Goal: Answer question/provide support: Share knowledge or assist other users

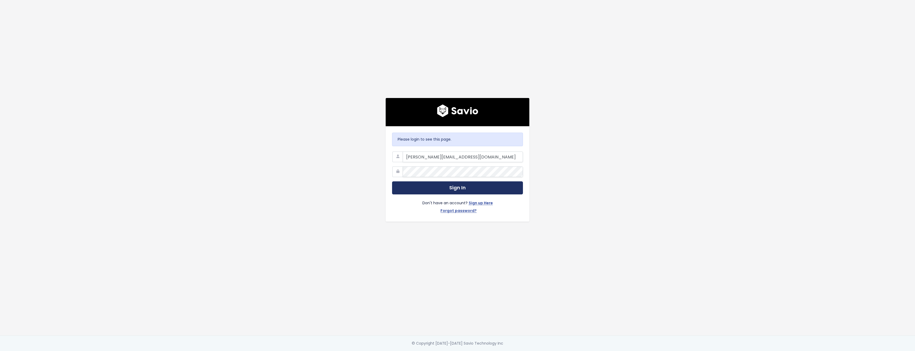
click at [471, 188] on button "Sign In" at bounding box center [457, 187] width 131 height 13
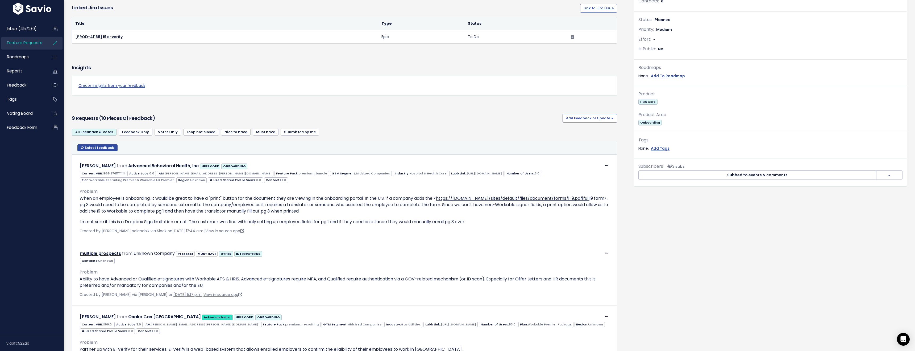
scroll to position [144, 0]
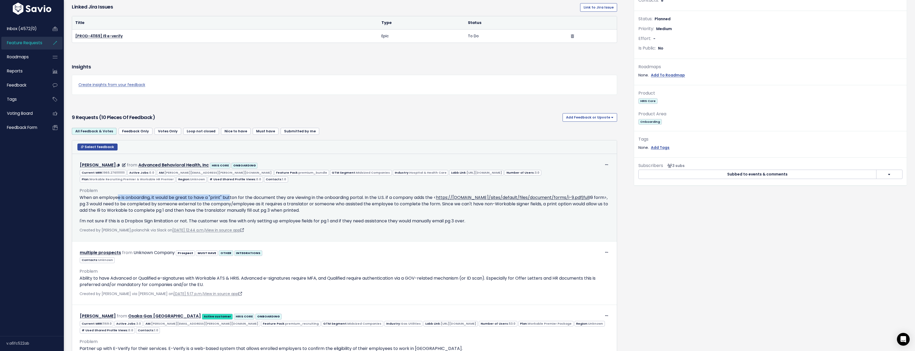
drag, startPoint x: 132, startPoint y: 197, endPoint x: 233, endPoint y: 200, distance: 101.2
click at [233, 200] on p "When an employee is onboarding, it would be great to have a "print" button for …" at bounding box center [345, 203] width 530 height 19
drag, startPoint x: 242, startPoint y: 199, endPoint x: 385, endPoint y: 200, distance: 142.9
click at [385, 200] on p "When an employee is onboarding, it would be great to have a "print" button for …" at bounding box center [345, 203] width 530 height 19
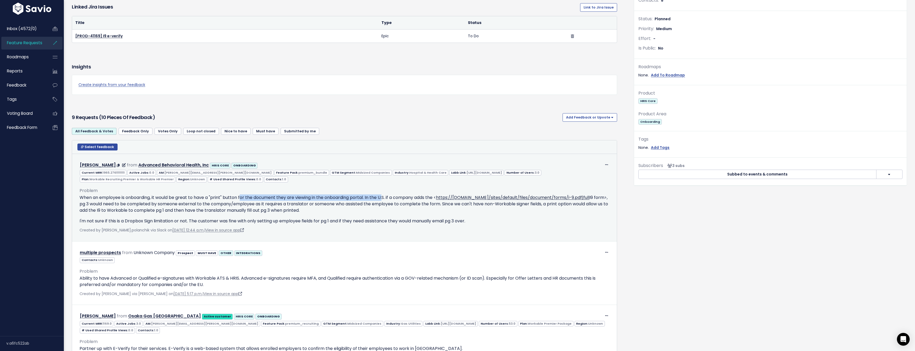
click at [385, 200] on p "When an employee is onboarding, it would be great to have a "print" button for …" at bounding box center [345, 203] width 530 height 19
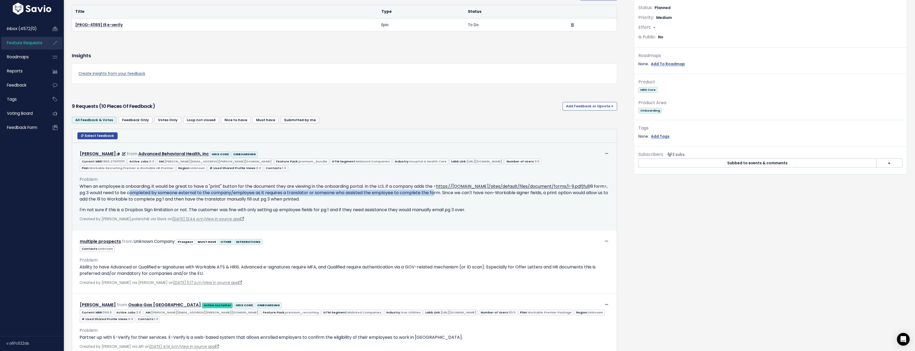
drag, startPoint x: 129, startPoint y: 193, endPoint x: 435, endPoint y: 195, distance: 305.7
click at [435, 195] on p "When an employee is onboarding, it would be great to have a "print" button for …" at bounding box center [345, 192] width 530 height 19
drag, startPoint x: 446, startPoint y: 192, endPoint x: 604, endPoint y: 199, distance: 158.7
click at [604, 199] on p "When an employee is onboarding, it would be great to have a "print" button for …" at bounding box center [345, 192] width 530 height 19
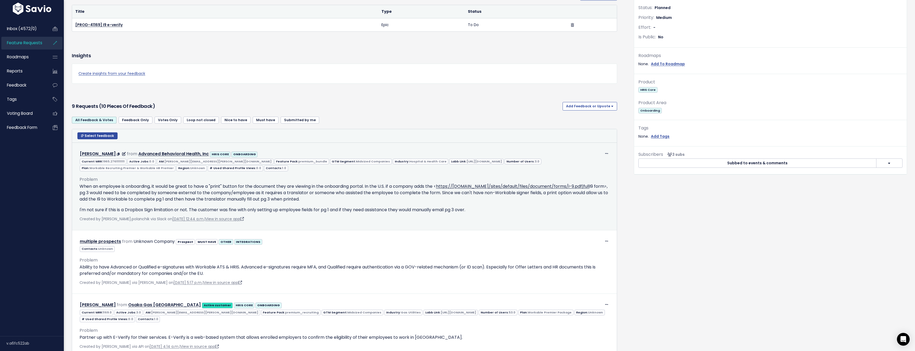
drag, startPoint x: 604, startPoint y: 200, endPoint x: 601, endPoint y: 200, distance: 3.5
click at [605, 200] on p "When an employee is onboarding, it would be great to have a "print" button for …" at bounding box center [345, 192] width 530 height 19
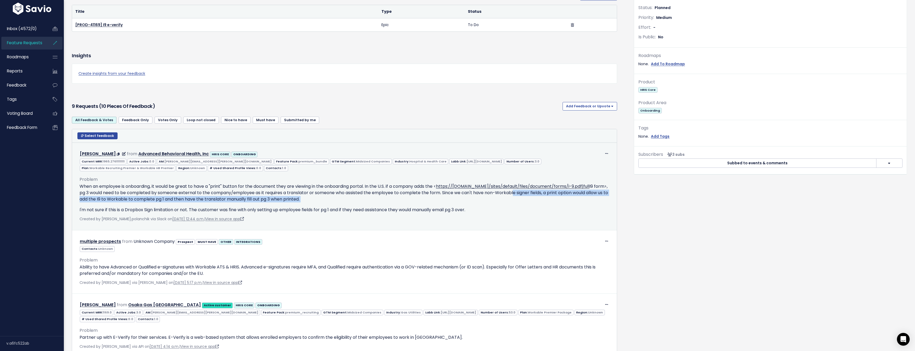
drag, startPoint x: 519, startPoint y: 192, endPoint x: 339, endPoint y: 203, distance: 179.4
click at [339, 203] on div "When an employee is onboarding, it would be great to have a "print" button for …" at bounding box center [345, 198] width 530 height 30
click at [340, 203] on div "When an employee is onboarding, it would be great to have a "print" button for …" at bounding box center [345, 198] width 530 height 30
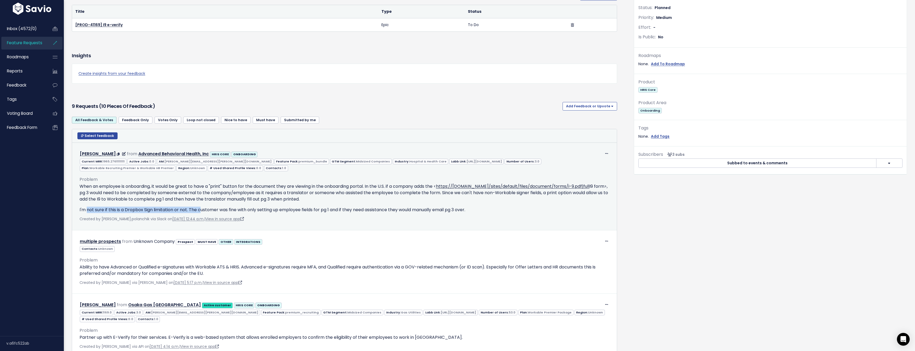
drag, startPoint x: 87, startPoint y: 208, endPoint x: 201, endPoint y: 207, distance: 114.1
click at [201, 207] on p "I'm not sure if this is a Dropbox Sign limitation or not. The customer was fine…" at bounding box center [345, 209] width 530 height 6
drag, startPoint x: 201, startPoint y: 207, endPoint x: 195, endPoint y: 207, distance: 6.7
click at [201, 207] on p "I'm not sure if this is a Dropbox Sign limitation or not. The customer was fine…" at bounding box center [345, 209] width 530 height 6
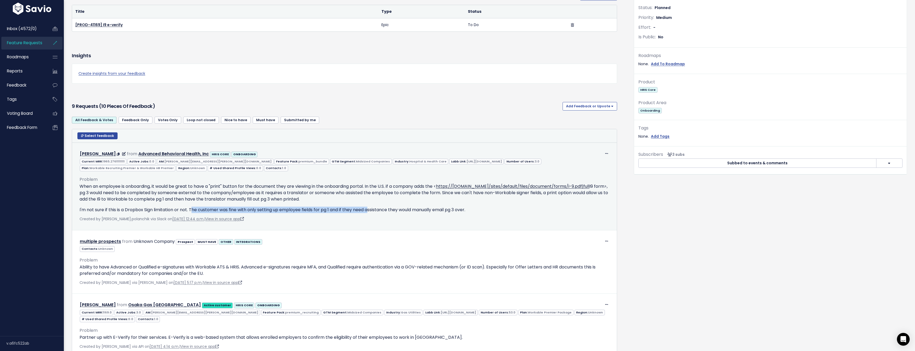
drag, startPoint x: 193, startPoint y: 209, endPoint x: 371, endPoint y: 209, distance: 178.0
click at [371, 209] on p "I'm not sure if this is a Dropbox Sign limitation or not. The customer was fine…" at bounding box center [345, 209] width 530 height 6
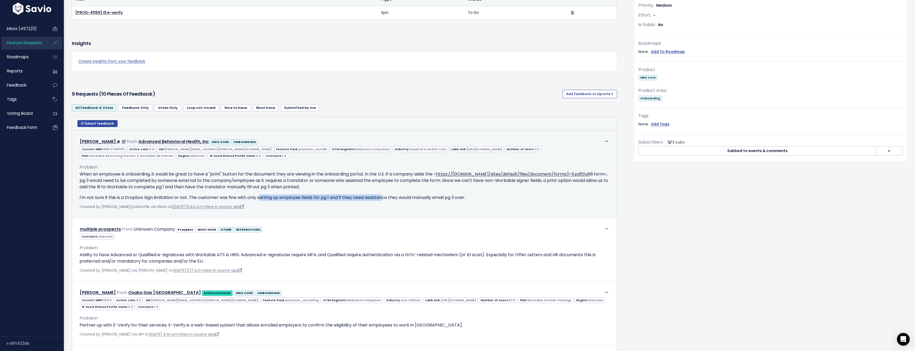
drag, startPoint x: 275, startPoint y: 198, endPoint x: 388, endPoint y: 198, distance: 113.1
click at [388, 198] on p "I'm not sure if this is a Dropbox Sign limitation or not. The customer was fine…" at bounding box center [345, 197] width 530 height 6
drag, startPoint x: 345, startPoint y: 197, endPoint x: 466, endPoint y: 197, distance: 121.6
click at [466, 197] on p "I'm not sure if this is a Dropbox Sign limitation or not. The customer was fine…" at bounding box center [345, 197] width 530 height 6
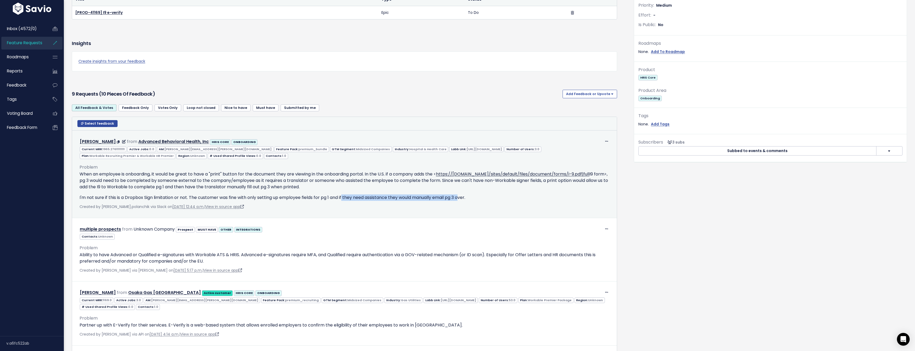
click at [466, 197] on p "I'm not sure if this is a Dropbox Sign limitation or not. The customer was fine…" at bounding box center [345, 197] width 530 height 6
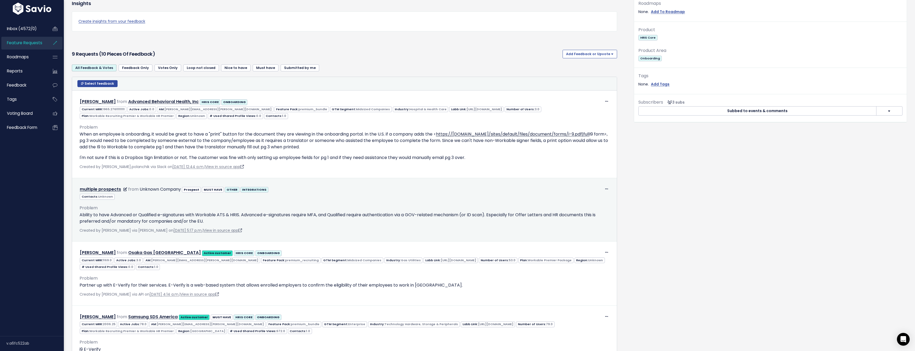
scroll to position [211, 0]
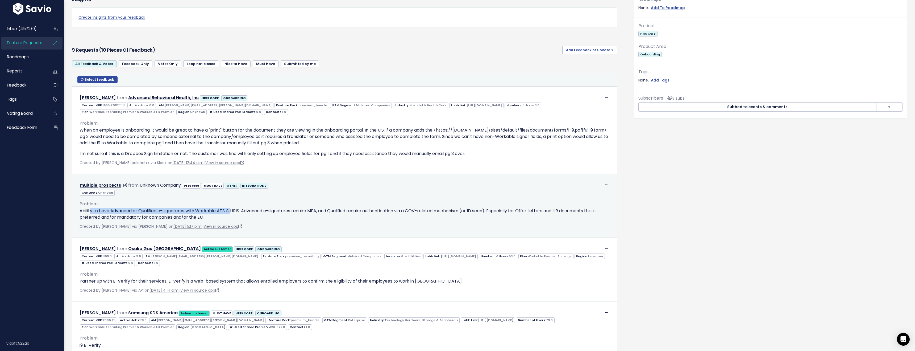
drag, startPoint x: 90, startPoint y: 212, endPoint x: 233, endPoint y: 211, distance: 143.1
click at [233, 211] on p "Ability to have Advanced or Qualified e-signatures with Workable ATS & HRIS. Ad…" at bounding box center [345, 214] width 530 height 13
drag, startPoint x: 140, startPoint y: 210, endPoint x: 211, endPoint y: 212, distance: 70.3
click at [211, 212] on p "Ability to have Advanced or Qualified e-signatures with Workable ATS & HRIS. Ad…" at bounding box center [345, 214] width 530 height 13
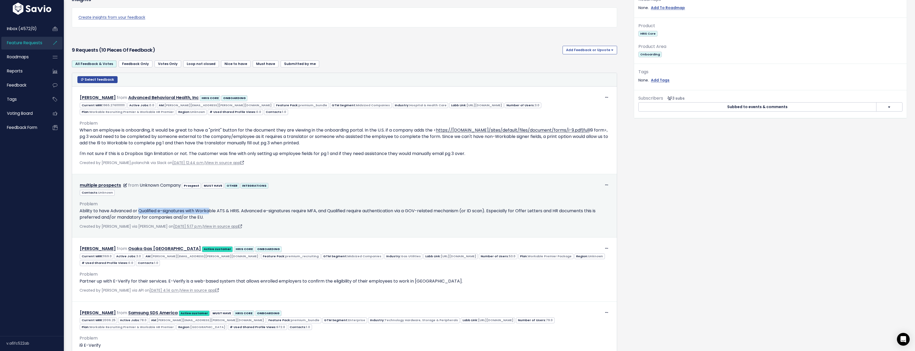
click at [211, 212] on p "Ability to have Advanced or Qualified e-signatures with Workable ATS & HRIS. Ad…" at bounding box center [345, 214] width 530 height 13
click at [250, 210] on p "Ability to have Advanced or Qualified e-signatures with Workable ATS & HRIS. Ad…" at bounding box center [345, 214] width 530 height 13
click at [273, 213] on p "Ability to have Advanced or Qualified e-signatures with Workable ATS & HRIS. Ad…" at bounding box center [345, 214] width 530 height 13
drag, startPoint x: 279, startPoint y: 210, endPoint x: 350, endPoint y: 214, distance: 71.4
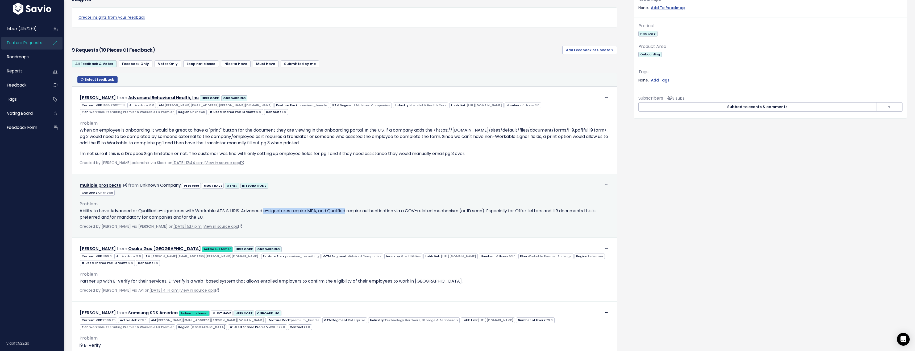
click at [350, 214] on p "Ability to have Advanced or Qualified e-signatures with Workable ATS & HRIS. Ad…" at bounding box center [345, 214] width 530 height 13
drag, startPoint x: 565, startPoint y: 211, endPoint x: 597, endPoint y: 215, distance: 32.4
click at [597, 215] on p "Ability to have Advanced or Qualified e-signatures with Workable ATS & HRIS. Ad…" at bounding box center [345, 214] width 530 height 13
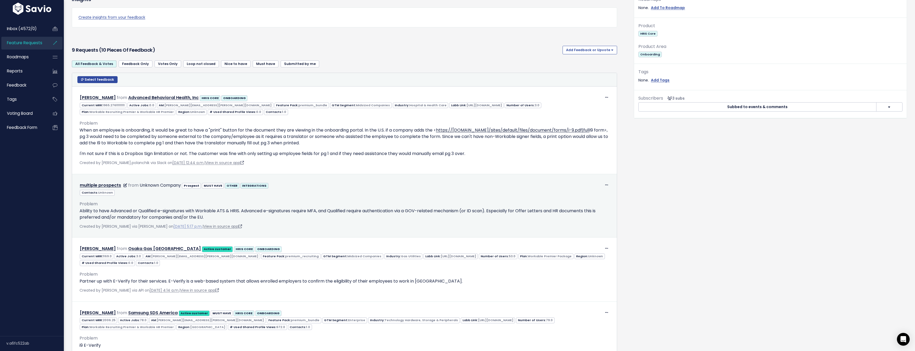
click at [173, 226] on link "[DATE] 5:17 p.m." at bounding box center [187, 225] width 29 height 5
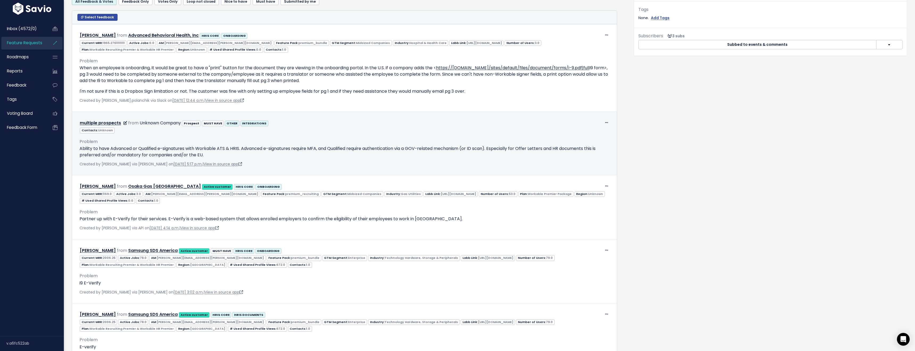
scroll to position [274, 0]
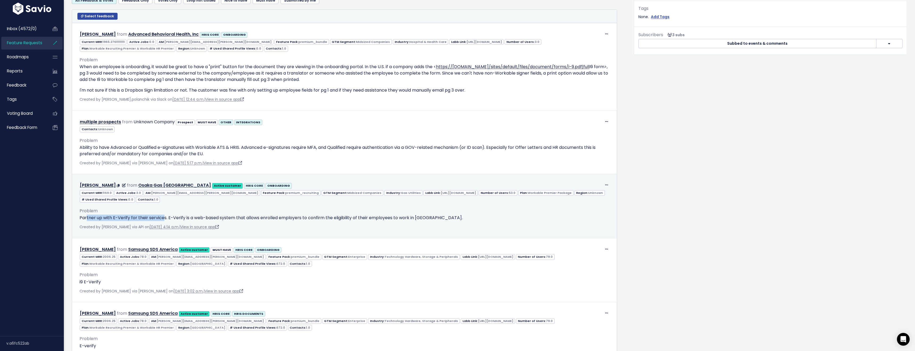
drag, startPoint x: 86, startPoint y: 218, endPoint x: 162, endPoint y: 219, distance: 75.8
click at [162, 219] on p "Partner up with E-Verify for their services. E-Verify is a web-based system tha…" at bounding box center [345, 217] width 530 height 6
click at [243, 215] on p "Partner up with E-Verify for their services. E-Verify is a web-based system tha…" at bounding box center [345, 217] width 530 height 6
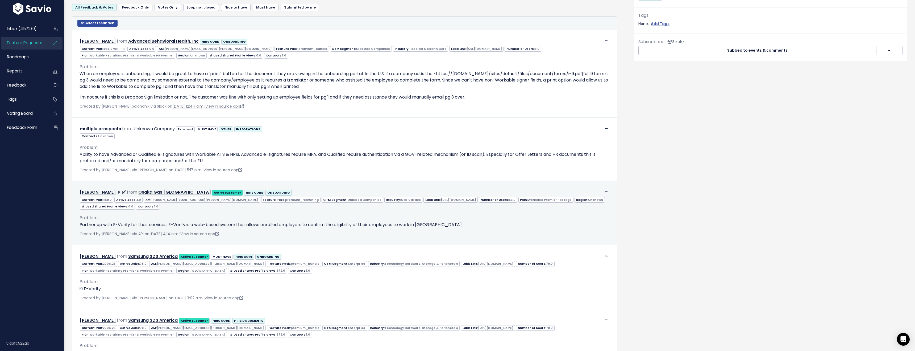
scroll to position [264, 0]
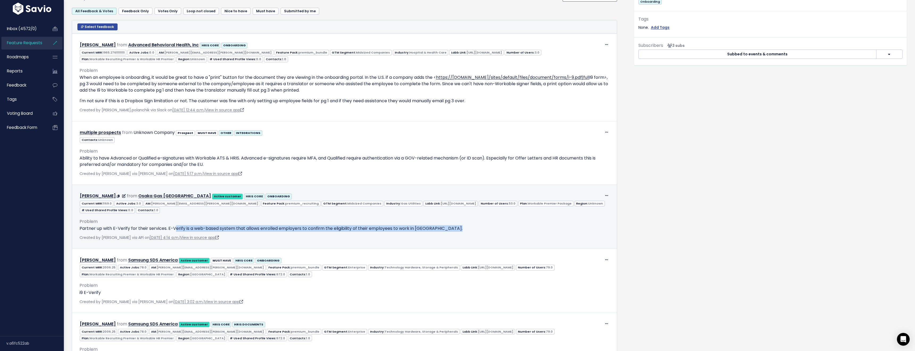
drag, startPoint x: 176, startPoint y: 229, endPoint x: 478, endPoint y: 233, distance: 302.0
click at [478, 233] on div "Problem Partner up with E-Verify for their services. E-Verify is a web-based sy…" at bounding box center [345, 227] width 538 height 28
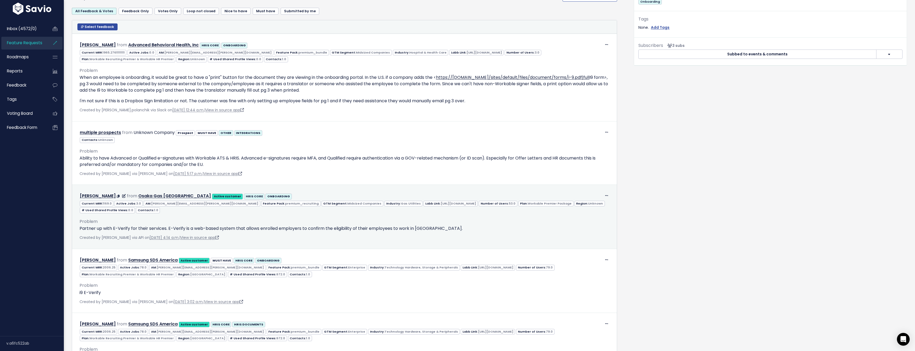
drag, startPoint x: 438, startPoint y: 232, endPoint x: 270, endPoint y: 233, distance: 167.6
click at [270, 233] on div "Problem Partner up with E-Verify for their services. E-Verify is a web-based sy…" at bounding box center [345, 227] width 538 height 28
click at [276, 226] on p "Partner up with E-Verify for their services. E-Verify is a web-based system tha…" at bounding box center [345, 228] width 530 height 6
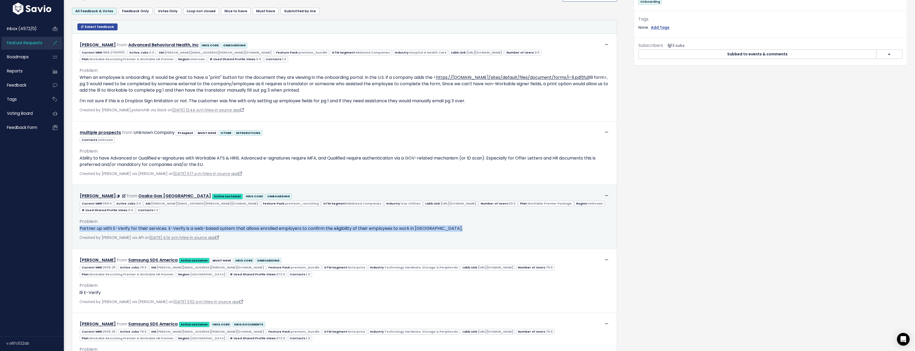
click at [276, 226] on p "Partner up with E-Verify for their services. E-Verify is a web-based system tha…" at bounding box center [345, 228] width 530 height 6
click at [330, 228] on p "Partner up with E-Verify for their services. E-Verify is a web-based system tha…" at bounding box center [345, 228] width 530 height 6
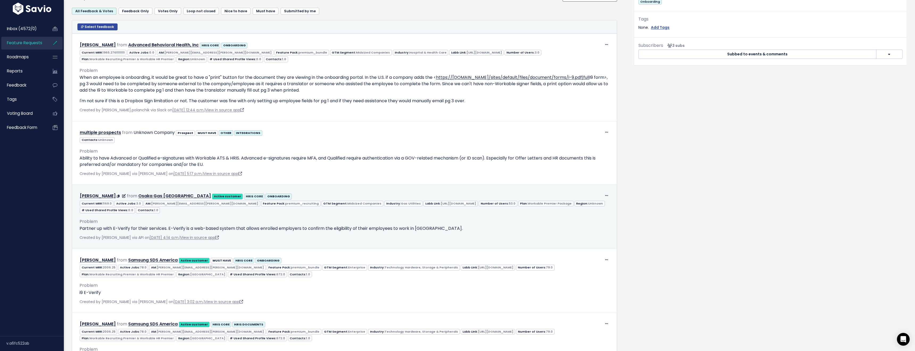
click at [309, 229] on p "Partner up with E-Verify for their services. E-Verify is a web-based system tha…" at bounding box center [345, 228] width 530 height 6
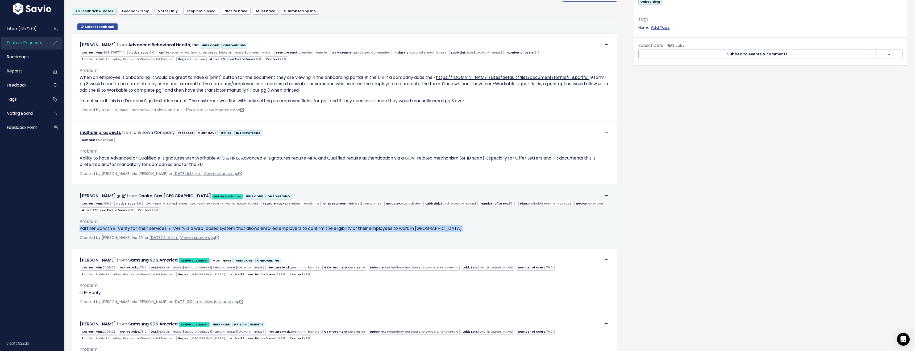
click at [309, 229] on p "Partner up with E-Verify for their services. E-Verify is a web-based system tha…" at bounding box center [345, 228] width 530 height 6
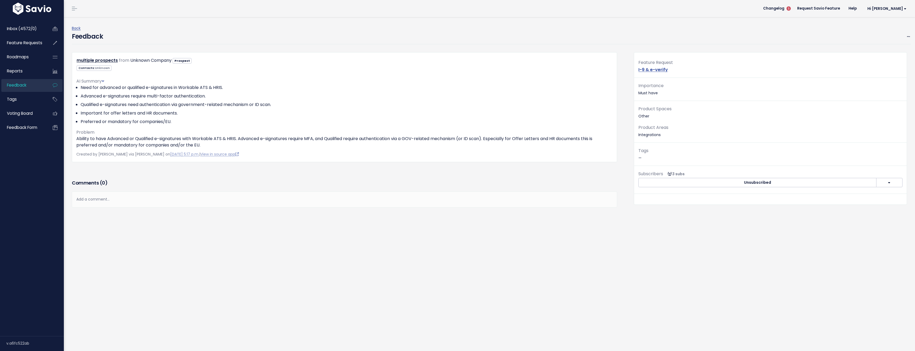
click at [676, 69] on div "Feature Request I-9 & e-verify" at bounding box center [770, 68] width 273 height 19
click at [670, 70] on div "Feature Request I-9 & e-verify" at bounding box center [770, 68] width 273 height 19
drag, startPoint x: 907, startPoint y: 33, endPoint x: 907, endPoint y: 45, distance: 12.2
click at [906, 37] on div "Feedback Edit Restore to Inbox [GEOGRAPHIC_DATA]" at bounding box center [491, 38] width 839 height 13
click at [910, 39] on span at bounding box center [908, 36] width 5 height 7
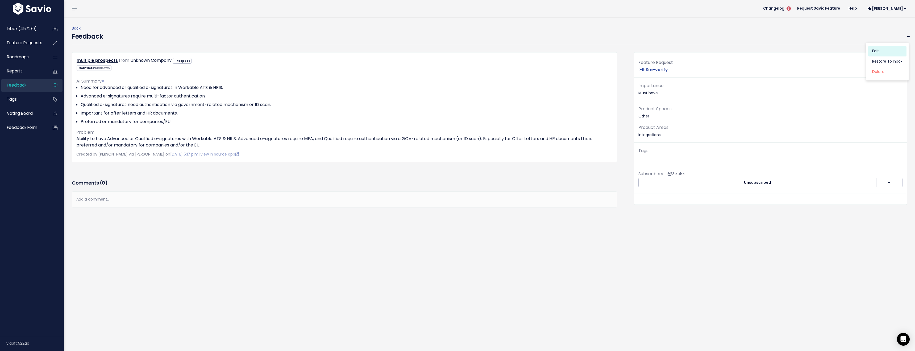
click at [896, 49] on link "Edit" at bounding box center [887, 51] width 38 height 10
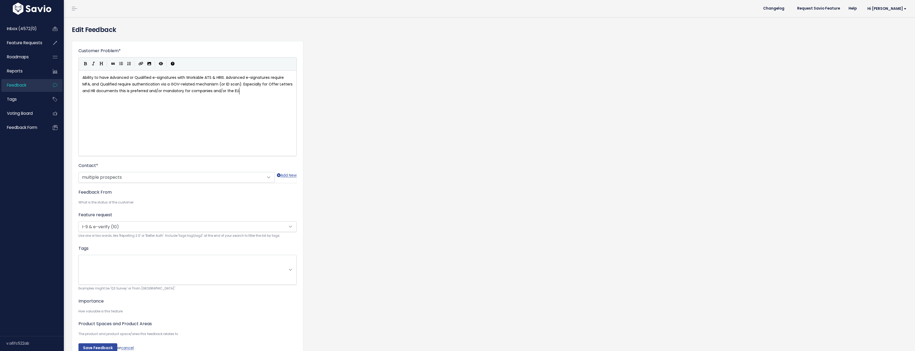
scroll to position [1, 0]
click at [123, 237] on span "× I-9 & e-verify (10)" at bounding box center [182, 237] width 207 height 11
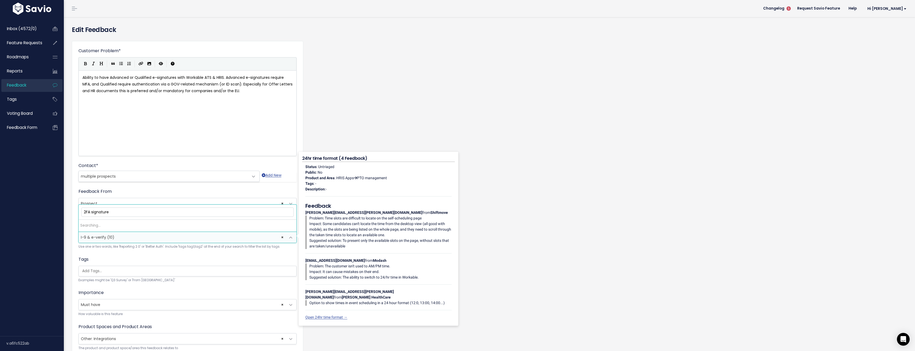
type input "2FA signatures"
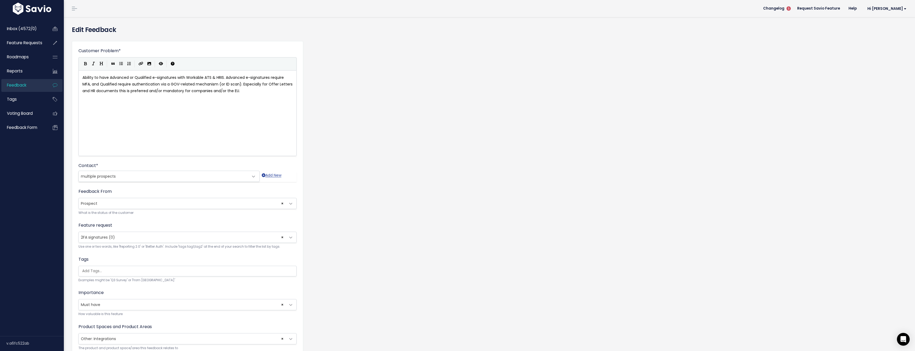
click at [156, 227] on div "Feature request --------- I-9 & e-verify (10) 2FA signatures (0) × 2FA signatur…" at bounding box center [187, 235] width 218 height 27
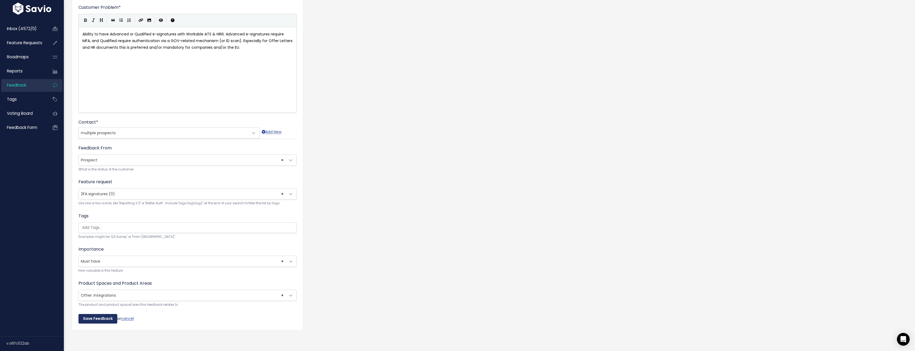
click at [87, 314] on input "Save Feedback" at bounding box center [97, 319] width 39 height 10
